Goal: Communication & Community: Participate in discussion

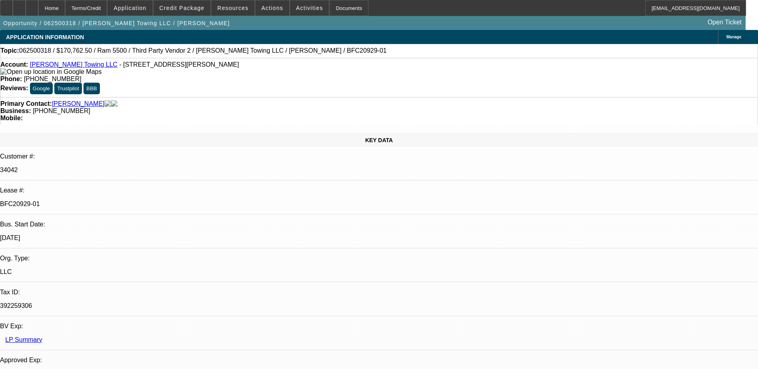
select select "0"
select select "2"
select select "0"
select select "6"
select select "0"
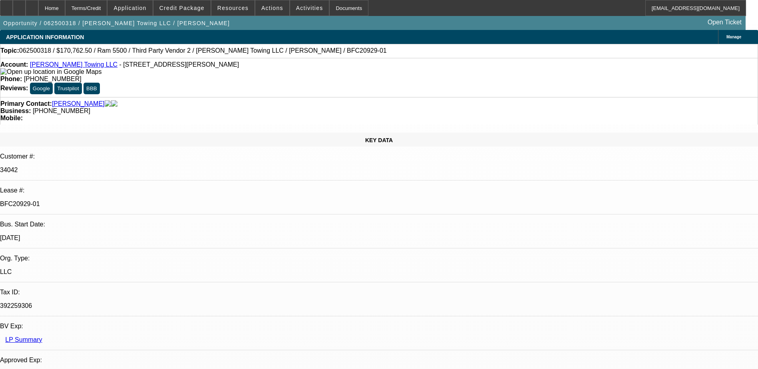
select select "2"
select select "0"
select select "6"
select select "0"
select select "2"
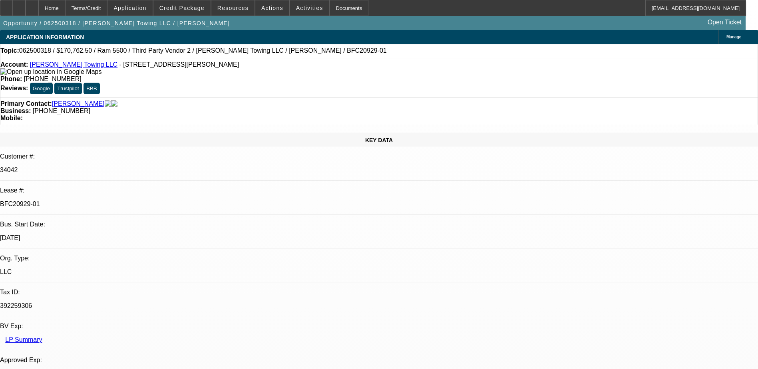
select select "0"
select select "6"
select select "0"
select select "2"
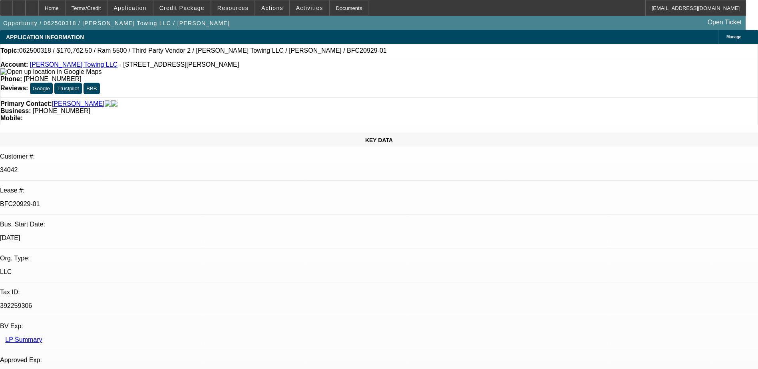
select select "0"
select select "6"
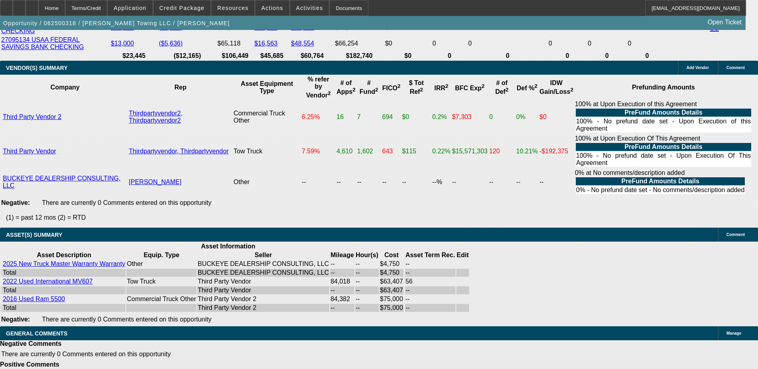
scroll to position [40, 0]
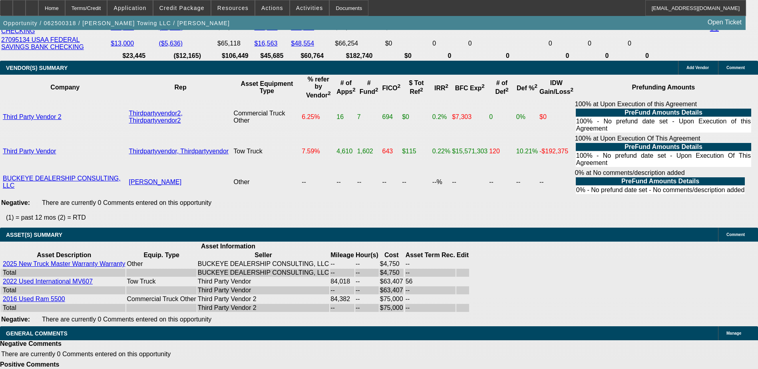
drag, startPoint x: 554, startPoint y: 289, endPoint x: 542, endPoint y: 264, distance: 27.9
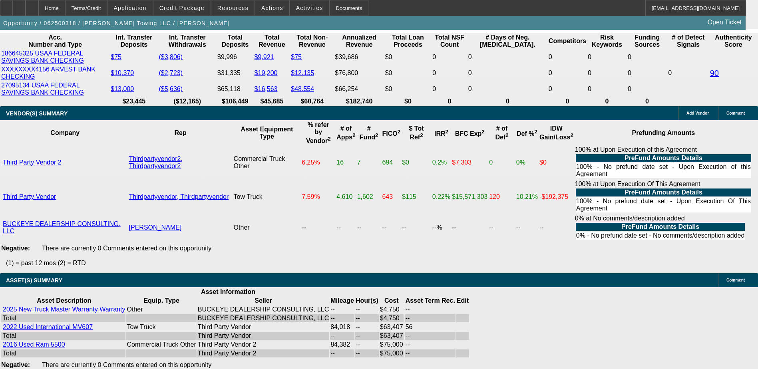
scroll to position [1677, 0]
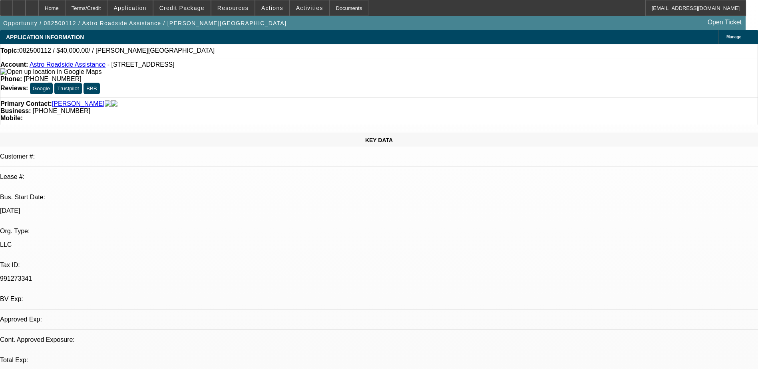
select select "0"
select select "2"
select select "0.1"
select select "1"
select select "2"
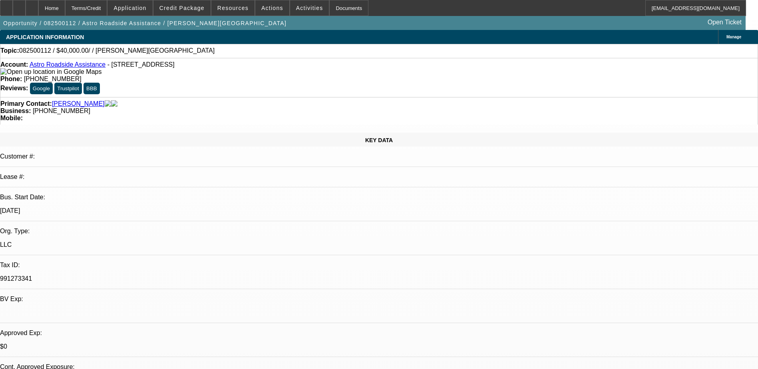
select select "4"
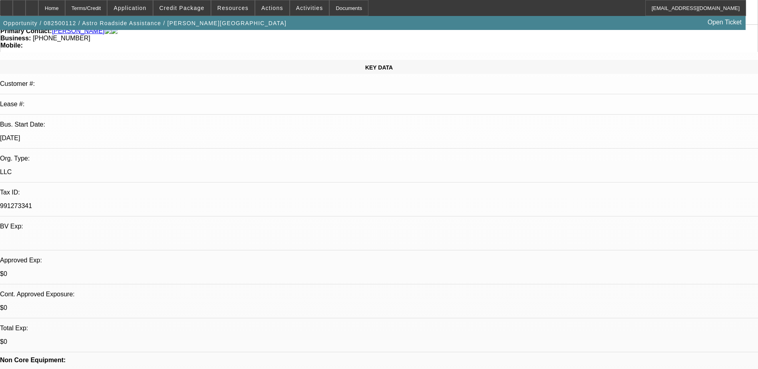
scroll to position [120, 0]
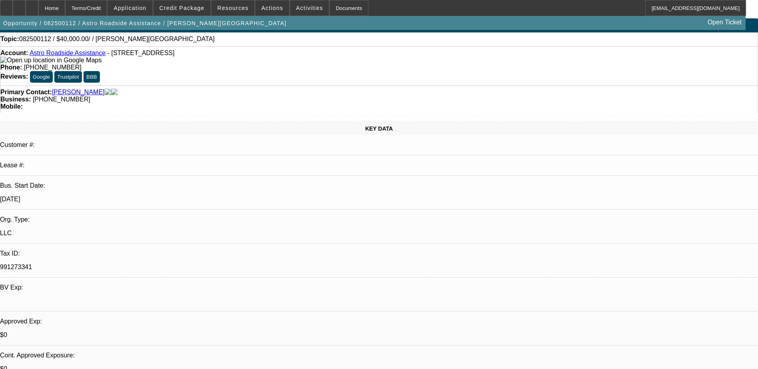
scroll to position [0, 0]
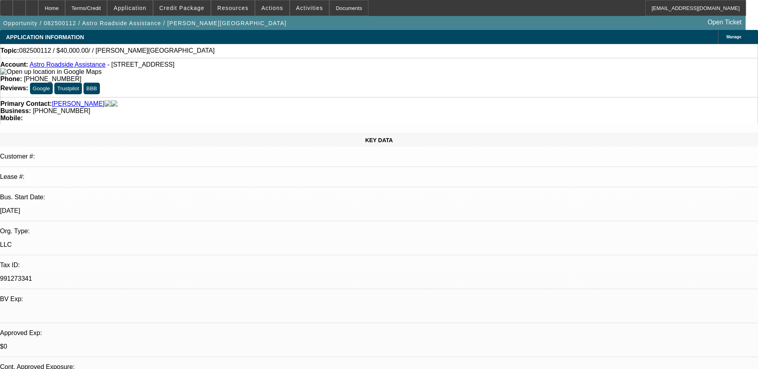
click at [81, 75] on span "(240) 703-9178" at bounding box center [53, 78] width 58 height 7
drag, startPoint x: 317, startPoint y: 67, endPoint x: 277, endPoint y: 72, distance: 40.3
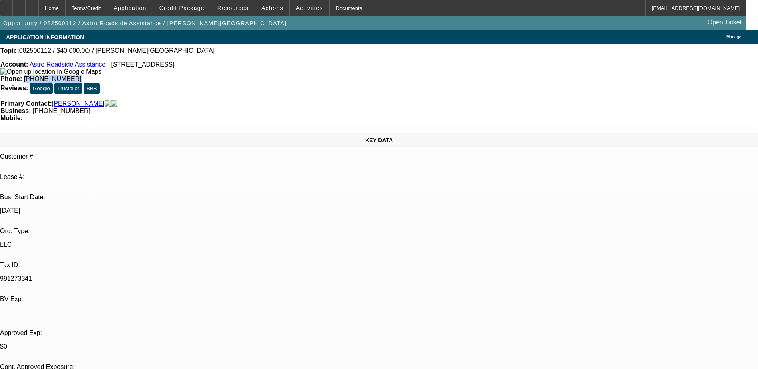
click at [277, 72] on div "Account: Astro Roadside Assistance - 401 Victory Rd Apt 12C, Clarksville, TN 37…" at bounding box center [379, 77] width 758 height 39
copy span "(240) 703-9178"
click at [71, 66] on link "Astro Roadside Assistance" at bounding box center [68, 64] width 76 height 7
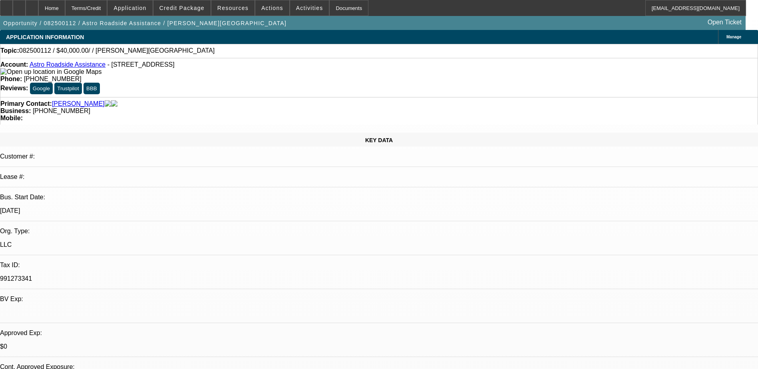
radio input "true"
type textarea "LVM"
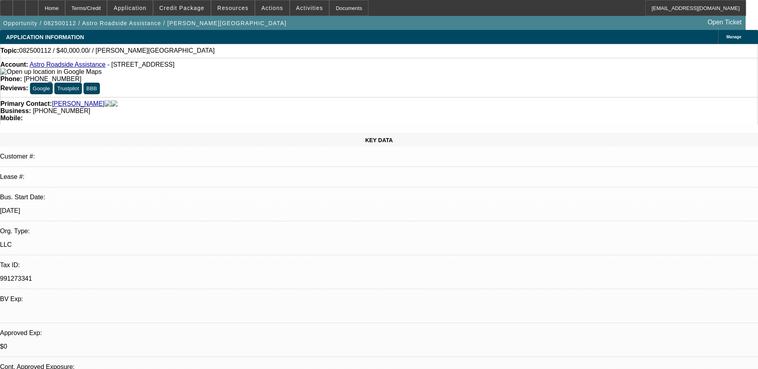
radio input "true"
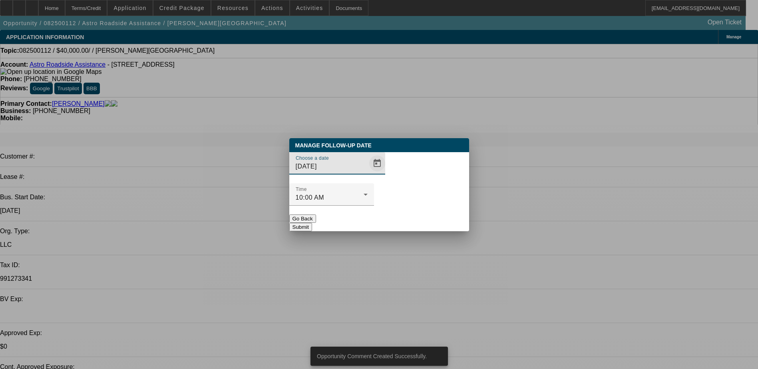
click at [367, 173] on span "Open calendar" at bounding box center [376, 163] width 19 height 19
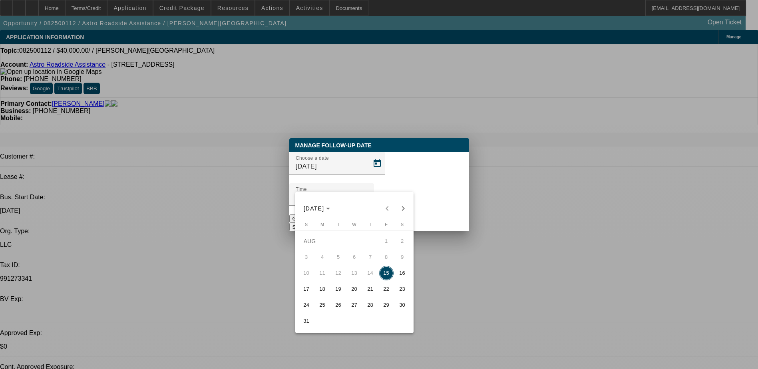
click at [351, 293] on span "20" at bounding box center [354, 289] width 14 height 14
type input "8/20/2025"
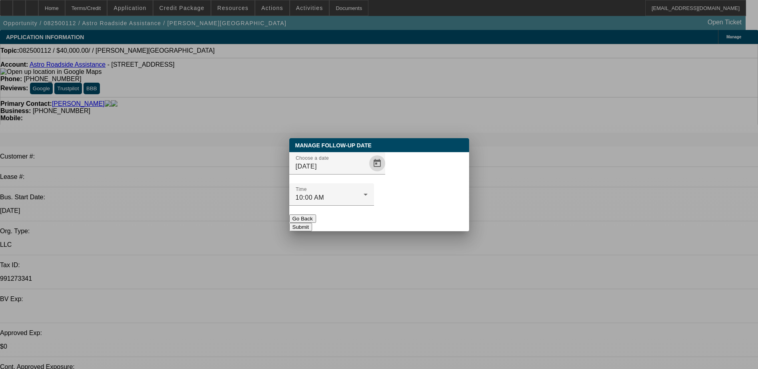
click at [312, 223] on button "Submit" at bounding box center [300, 227] width 23 height 8
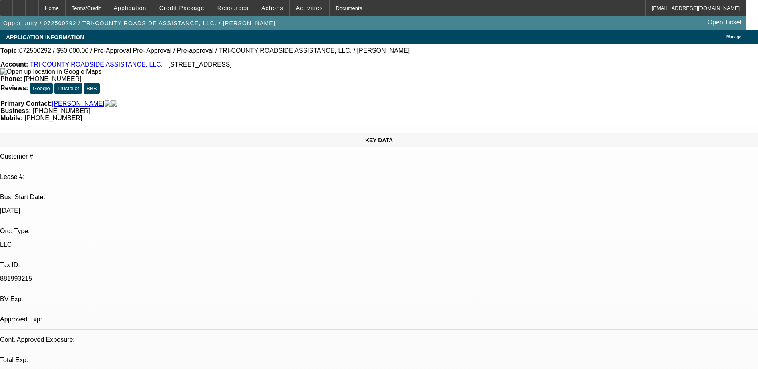
select select "0"
select select "2"
select select "0.1"
select select "4"
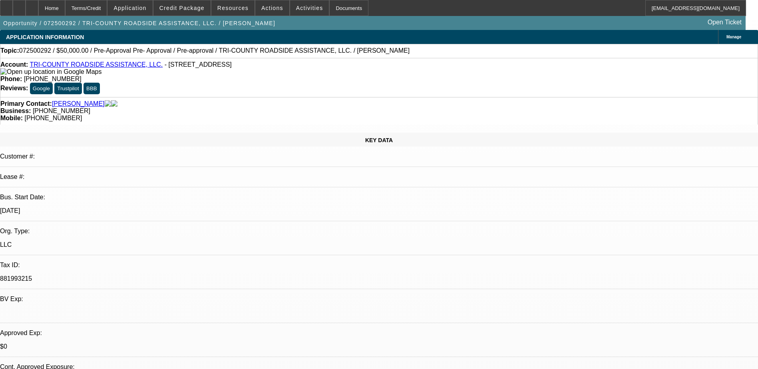
click at [81, 75] on span "(941) 268-2255" at bounding box center [53, 78] width 58 height 7
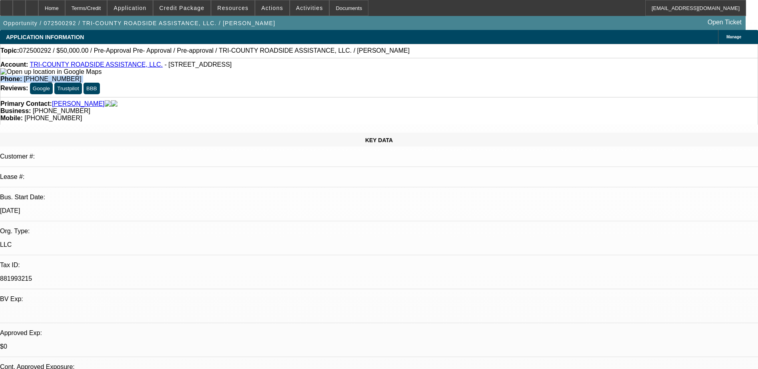
click at [81, 75] on span "(941) 268-2255" at bounding box center [53, 78] width 58 height 7
drag, startPoint x: 315, startPoint y: 67, endPoint x: 278, endPoint y: 69, distance: 36.8
click at [278, 75] on div "Phone: [PHONE_NUMBER]" at bounding box center [378, 78] width 757 height 7
copy span "[PHONE_NUMBER]"
click at [399, 35] on div "APPLICATION INFORMATION Manage" at bounding box center [379, 37] width 758 height 14
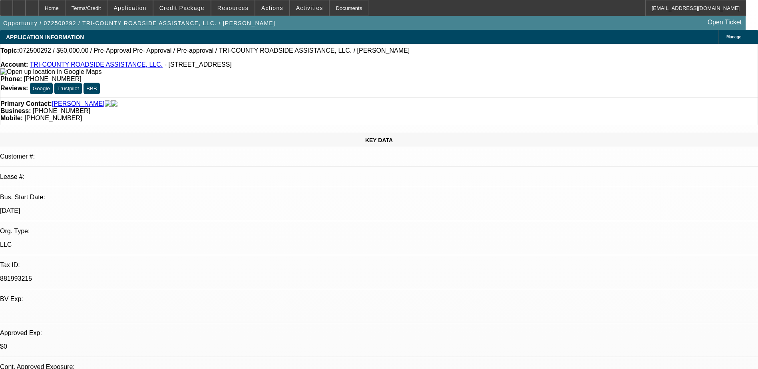
click at [397, 24] on div "Opportunity / 072500292 / TRI-COUNTY ROADSIDE ASSISTANCE, LLC. / Walls, Jimmy O…" at bounding box center [372, 23] width 745 height 14
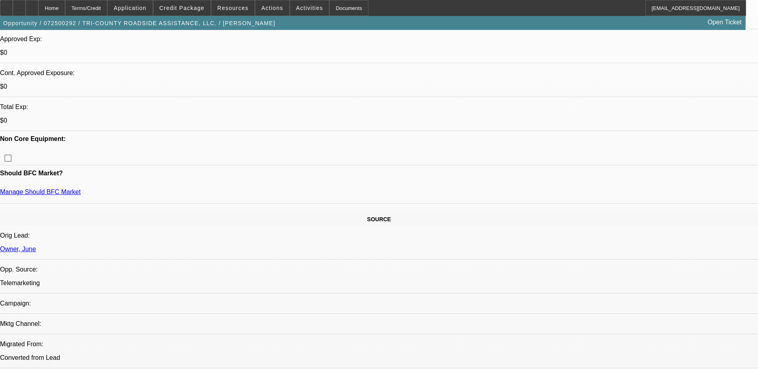
scroll to position [280, 0]
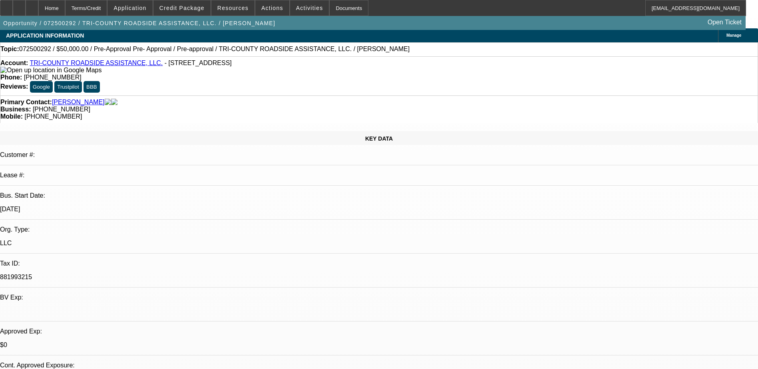
scroll to position [0, 0]
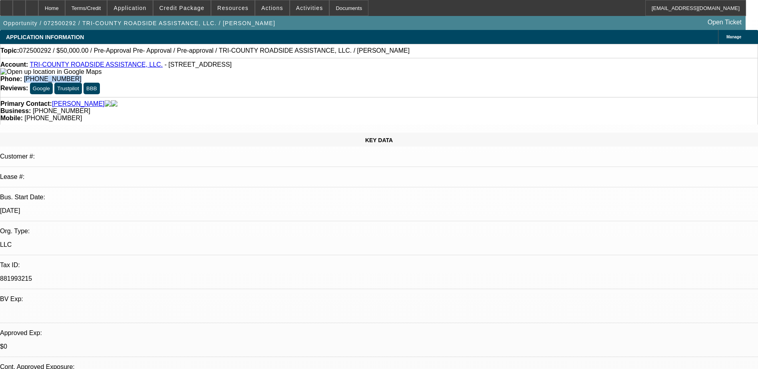
drag, startPoint x: 317, startPoint y: 68, endPoint x: 278, endPoint y: 71, distance: 39.7
click at [278, 71] on div "Account: TRI-COUNTY ROADSIDE ASSISTANCE, LLC. - [STREET_ADDRESS] Phone: [PHONE_…" at bounding box center [379, 77] width 758 height 39
copy span "[PHONE_NUMBER]"
click at [116, 64] on link "TRI-COUNTY ROADSIDE ASSISTANCE, LLC." at bounding box center [96, 64] width 133 height 7
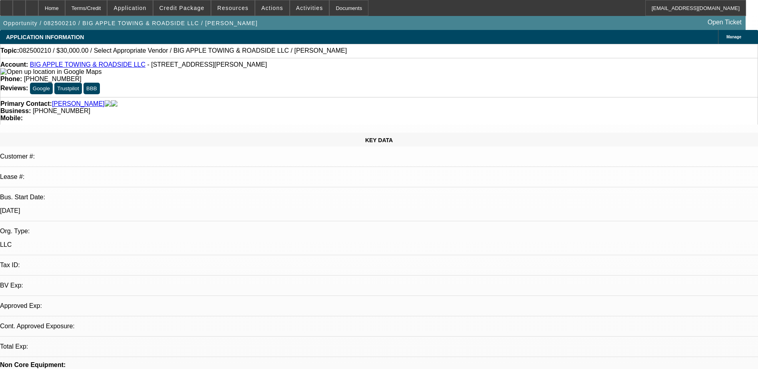
select select "0"
select select "2"
select select "0.1"
select select "1"
select select "2"
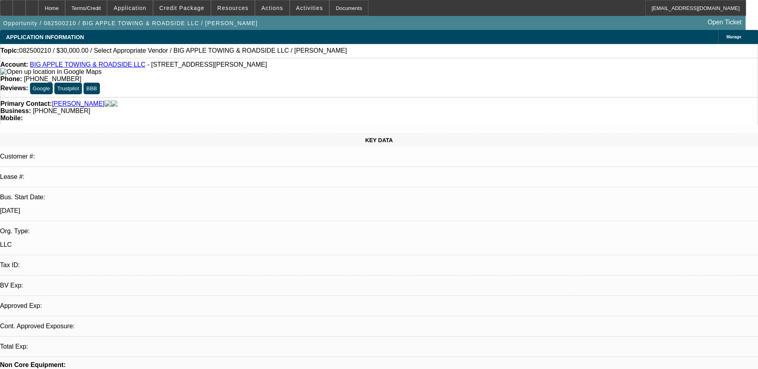
select select "4"
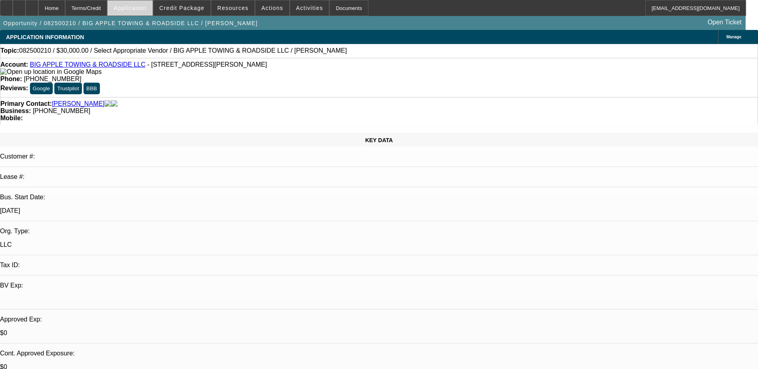
click at [138, 6] on span "Application" at bounding box center [129, 8] width 33 height 6
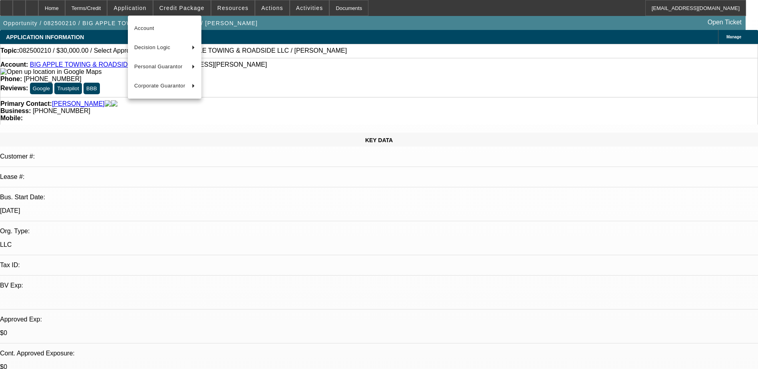
click at [197, 8] on div at bounding box center [379, 184] width 758 height 369
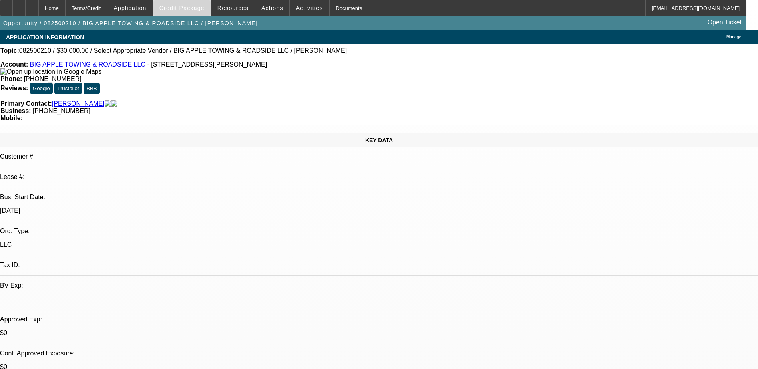
click at [203, 8] on span "Credit Package" at bounding box center [181, 8] width 45 height 6
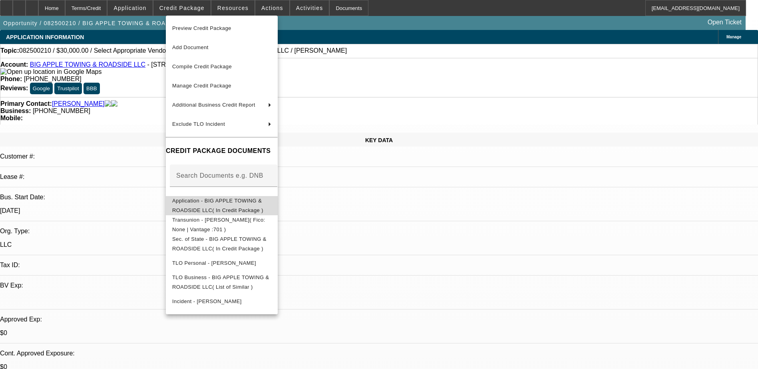
click at [216, 199] on span "Application - BIG APPLE TOWING & ROADSIDE LLC( In Credit Package )" at bounding box center [221, 205] width 99 height 19
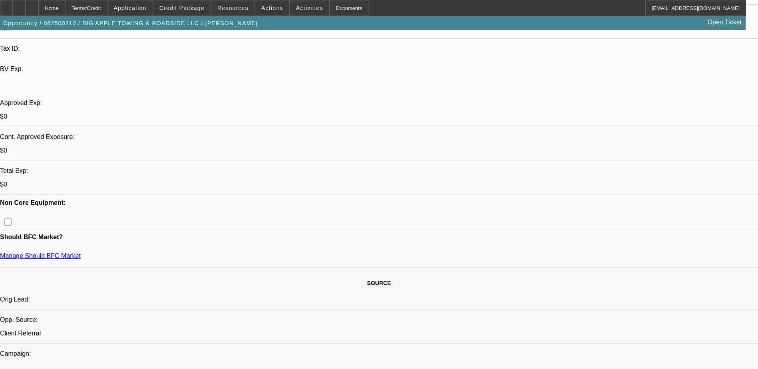
scroll to position [240, 0]
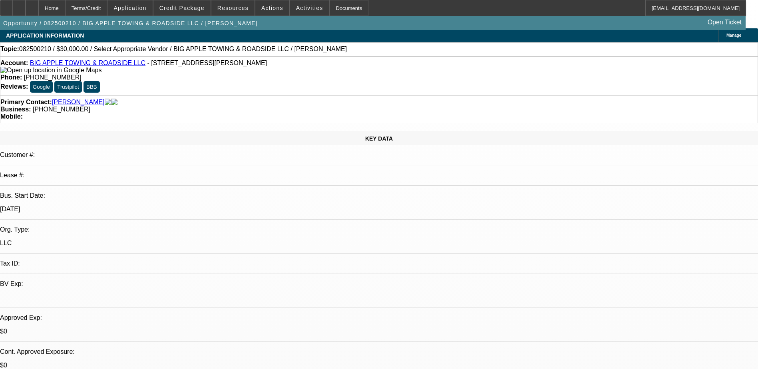
scroll to position [0, 0]
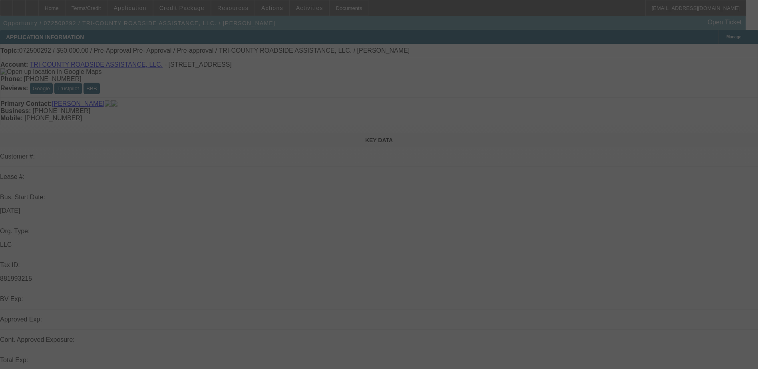
select select "0"
select select "2"
select select "0.1"
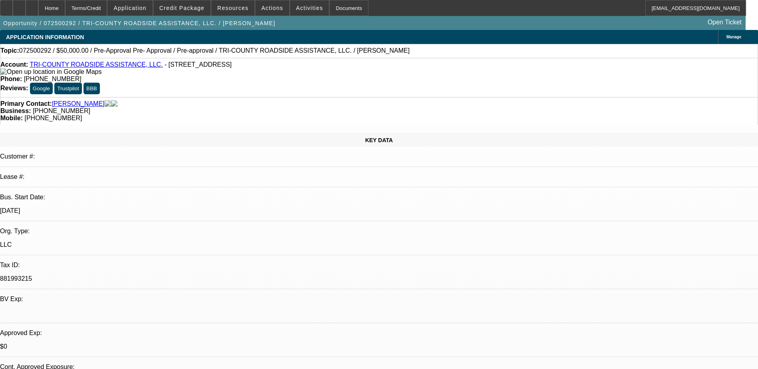
select select "1"
select select "2"
select select "4"
drag, startPoint x: 314, startPoint y: 66, endPoint x: 278, endPoint y: 70, distance: 35.8
click at [278, 70] on div "Account: TRI-COUNTY ROADSIDE ASSISTANCE, LLC. - 2556 SW Highway 17, Arcadia, FL…" at bounding box center [379, 77] width 758 height 39
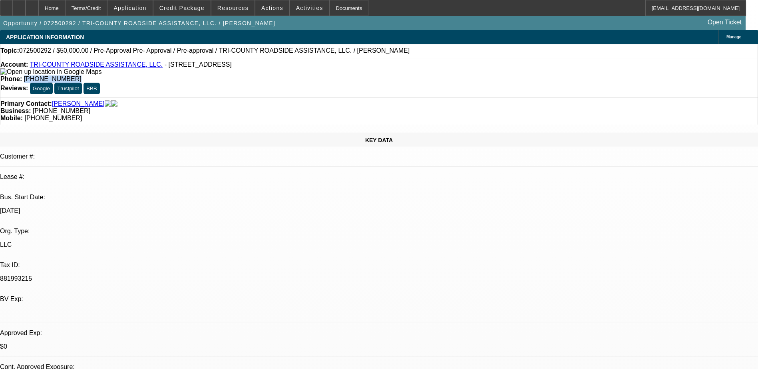
copy span "[PHONE_NUMBER]"
click at [338, 75] on div "Phone: (941) 268-2255" at bounding box center [378, 78] width 757 height 7
click at [15, 74] on img at bounding box center [50, 71] width 101 height 7
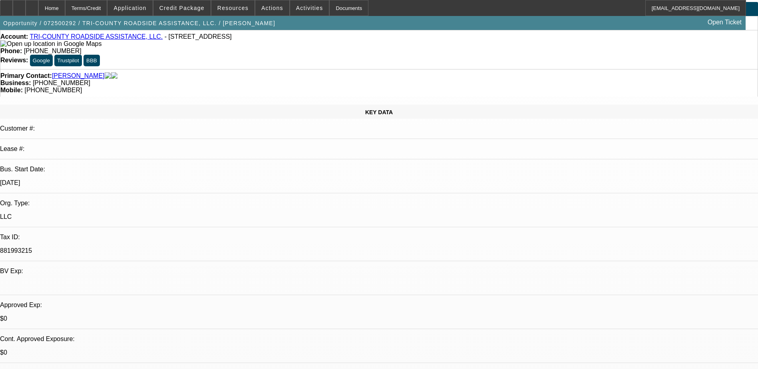
scroll to position [0, 0]
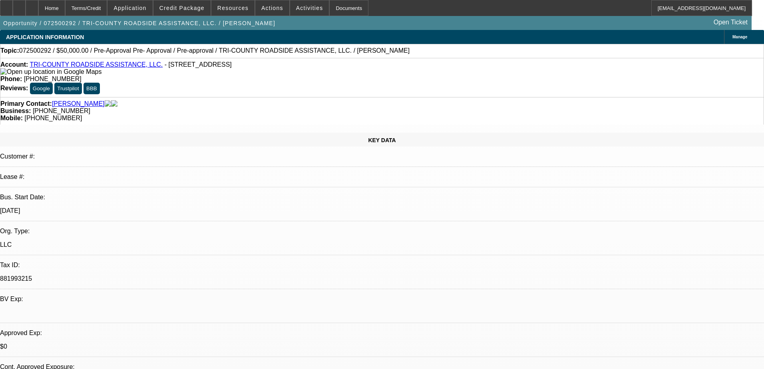
select select "0"
select select "2"
select select "0.1"
select select "4"
